Goal: Information Seeking & Learning: Learn about a topic

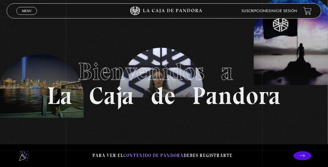
scroll to position [121, 0]
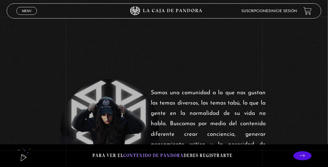
click at [26, 12] on span "Menu" at bounding box center [27, 11] width 10 height 4
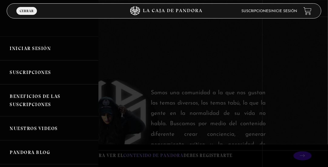
click at [42, 49] on link "Iniciar Sesión" at bounding box center [49, 48] width 98 height 24
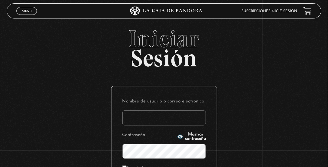
click at [154, 122] on input "Nombre de usuario o correo electrónico" at bounding box center [164, 117] width 84 height 15
type input "kte0306galeano@gmail.com"
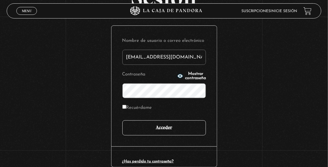
click at [137, 123] on input "Acceder" at bounding box center [164, 127] width 84 height 15
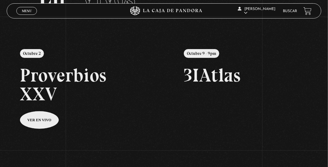
scroll to position [30, 0]
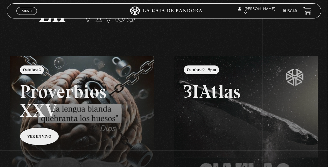
click at [291, 10] on link "Buscar" at bounding box center [290, 11] width 14 height 4
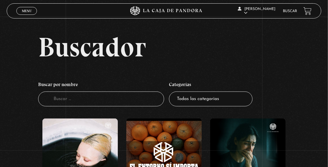
click at [115, 101] on input "Buscador" at bounding box center [101, 98] width 126 height 15
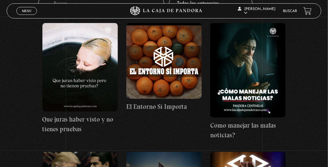
scroll to position [91, 0]
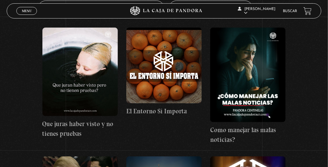
click at [95, 86] on figure at bounding box center [80, 72] width 76 height 88
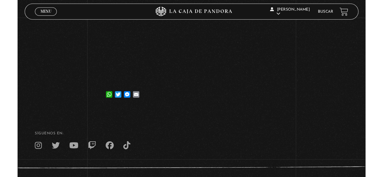
scroll to position [153, 0]
